Goal: Task Accomplishment & Management: Manage account settings

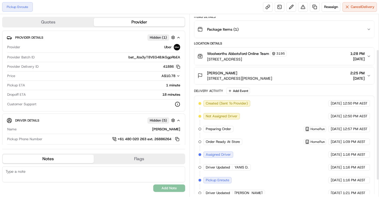
scroll to position [72, 0]
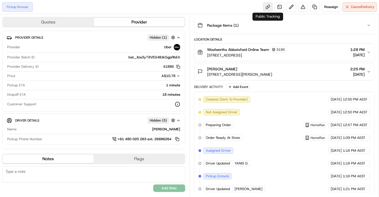
click at [271, 8] on link at bounding box center [268, 7] width 10 height 10
click at [259, 163] on div "Created (Sent To Provider) Uber [DATE] 12:50 PM AEST Not Assigned Driver Uber […" at bounding box center [283, 144] width 171 height 96
click at [263, 178] on div "Created (Sent To Provider) Uber [DATE] 12:50 PM AEST Not Assigned Driver Uber […" at bounding box center [283, 144] width 171 height 96
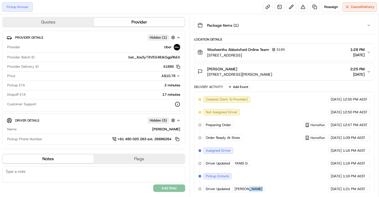
click at [263, 178] on div "Created (Sent To Provider) Uber [DATE] 12:50 PM AEST Not Assigned Driver Uber […" at bounding box center [283, 144] width 171 height 96
click at [281, 179] on div "Created (Sent To Provider) Uber [DATE] 12:50 PM AEST Not Assigned Driver Uber […" at bounding box center [283, 144] width 171 height 96
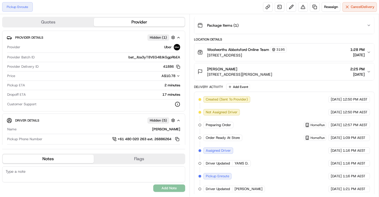
click at [279, 169] on div "Created (Sent To Provider) Uber [DATE] 12:50 PM AEST Not Assigned Driver Uber […" at bounding box center [283, 144] width 171 height 96
click at [277, 165] on div "Created (Sent To Provider) Uber [DATE] 12:50 PM AEST Not Assigned Driver Uber […" at bounding box center [283, 144] width 171 height 96
click at [279, 174] on div "Created (Sent To Provider) Uber [DATE] 12:50 PM AEST Not Assigned Driver Uber […" at bounding box center [283, 144] width 171 height 96
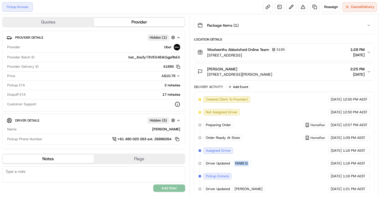
click at [279, 174] on div "Created (Sent To Provider) Uber [DATE] 12:50 PM AEST Not Assigned Driver Uber […" at bounding box center [283, 144] width 171 height 96
click at [281, 182] on div "Created (Sent To Provider) Uber [DATE] 12:50 PM AEST Not Assigned Driver Uber […" at bounding box center [283, 144] width 171 height 96
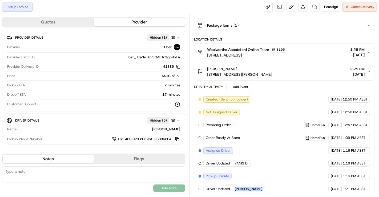
click at [281, 182] on div "Created (Sent To Provider) Uber [DATE] 12:50 PM AEST Not Assigned Driver Uber […" at bounding box center [283, 144] width 171 height 96
click at [359, 10] on button "Cancel Delivery" at bounding box center [359, 7] width 34 height 10
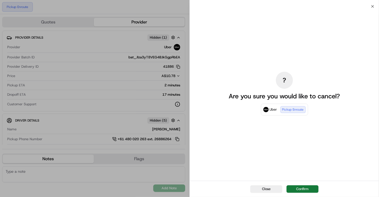
click at [299, 192] on button "Confirm" at bounding box center [302, 188] width 32 height 7
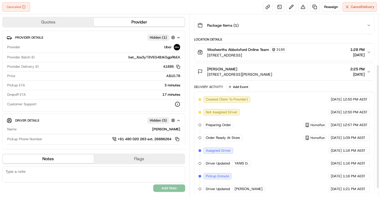
scroll to position [85, 0]
